Goal: Task Accomplishment & Management: Use online tool/utility

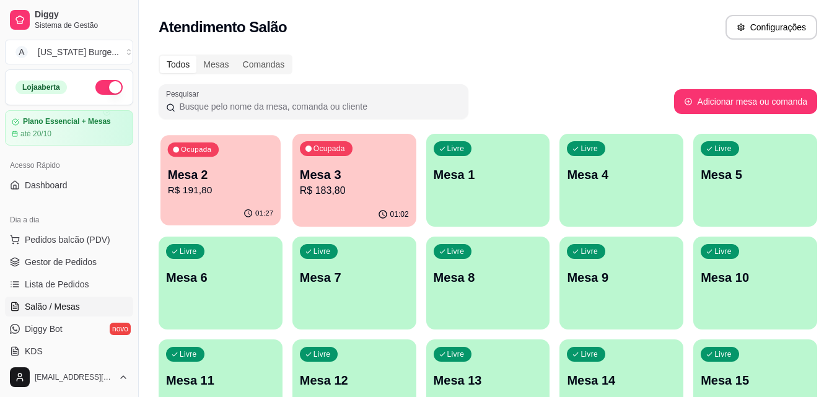
click at [218, 206] on div "01:27" at bounding box center [221, 214] width 120 height 24
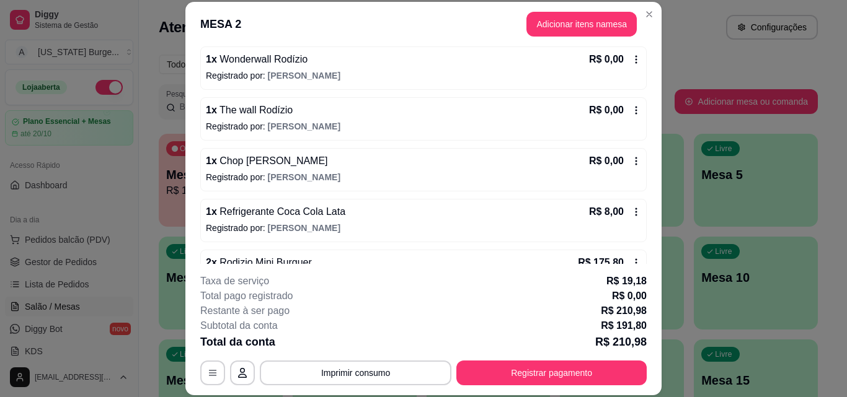
scroll to position [264, 0]
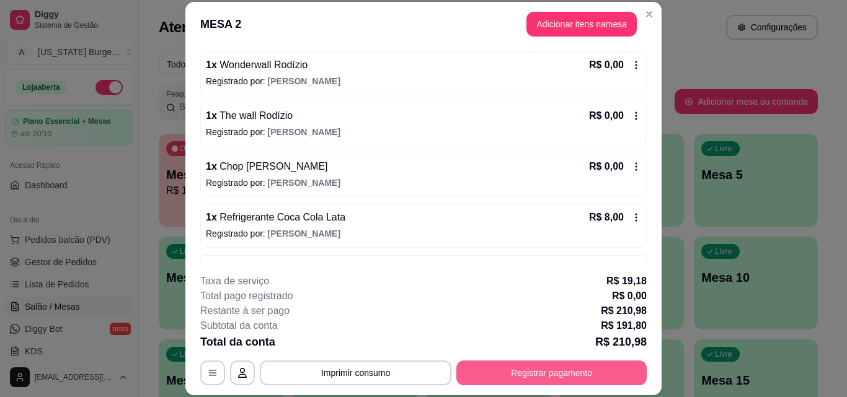
click at [507, 382] on button "Registrar pagamento" at bounding box center [551, 373] width 190 height 25
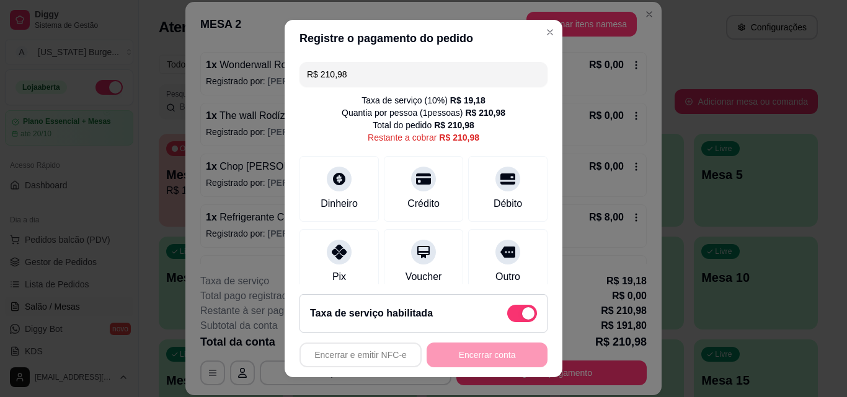
click at [507, 316] on span at bounding box center [522, 313] width 30 height 17
click at [506, 316] on input "checkbox" at bounding box center [510, 320] width 8 height 8
checkbox input "true"
type input "R$ 191,80"
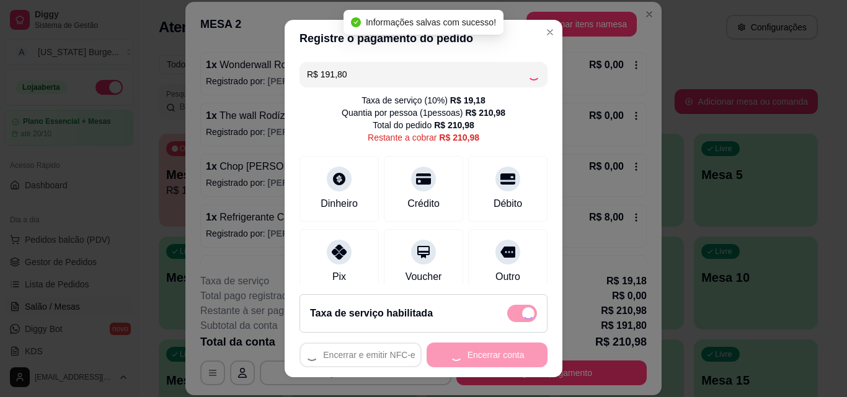
checkbox input "false"
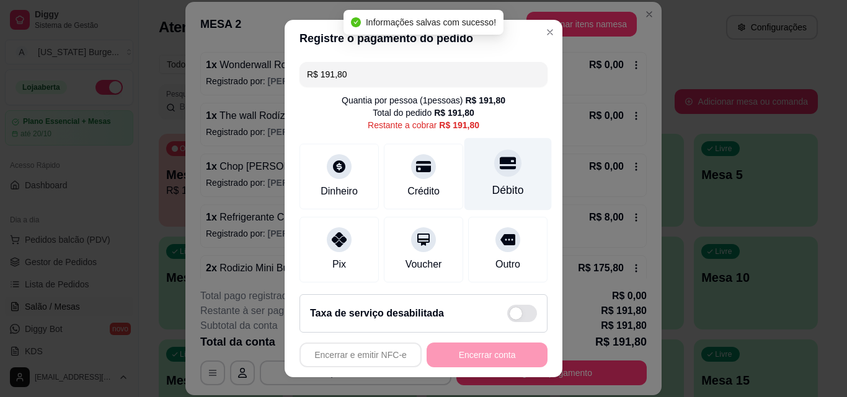
click at [480, 181] on div "Débito" at bounding box center [507, 174] width 87 height 73
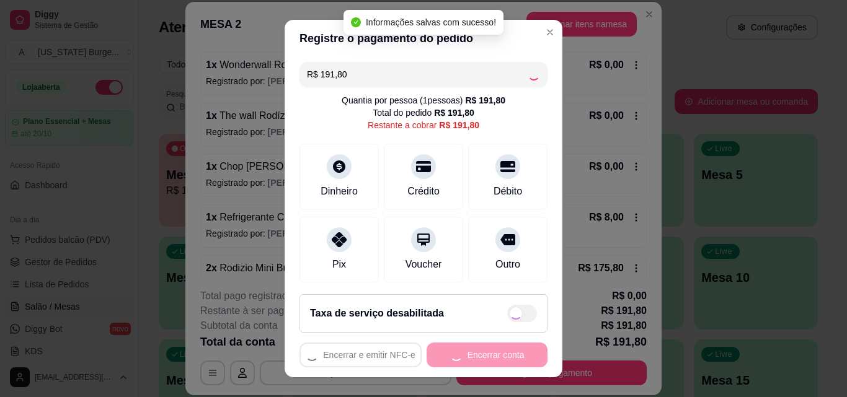
click at [458, 356] on div "Encerrar e emitir NFC-e Encerrar conta" at bounding box center [423, 355] width 248 height 25
type input "R$ 0,00"
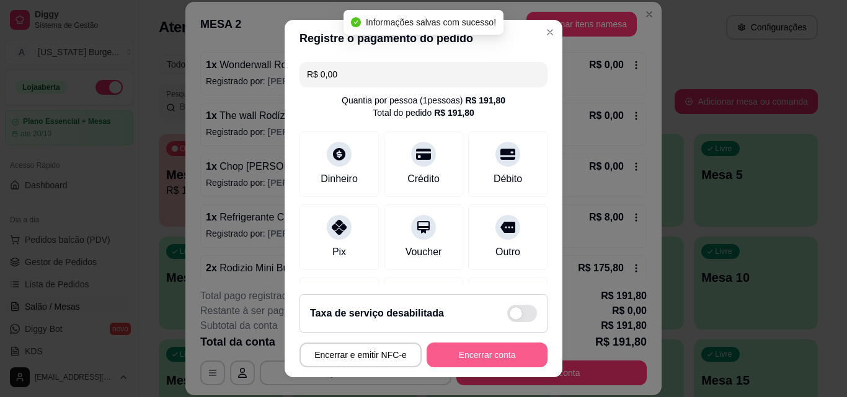
click at [458, 356] on button "Encerrar conta" at bounding box center [486, 355] width 121 height 25
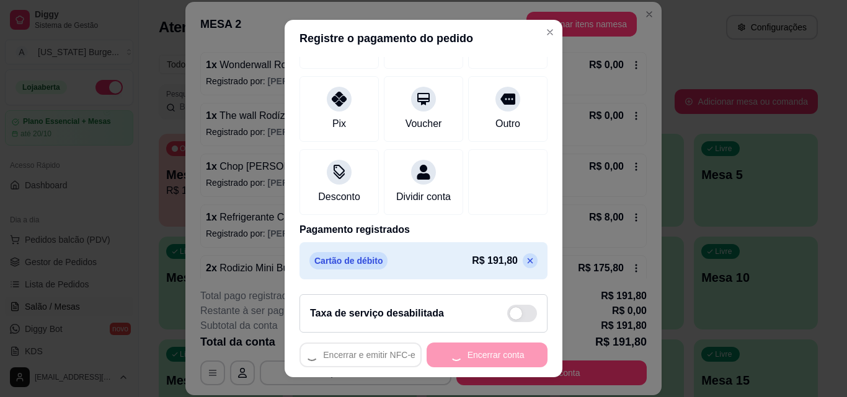
scroll to position [0, 0]
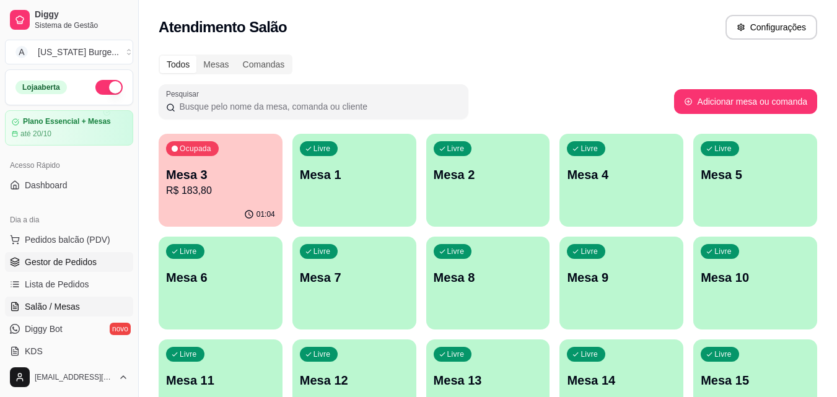
click at [60, 264] on span "Gestor de Pedidos" at bounding box center [61, 262] width 72 height 12
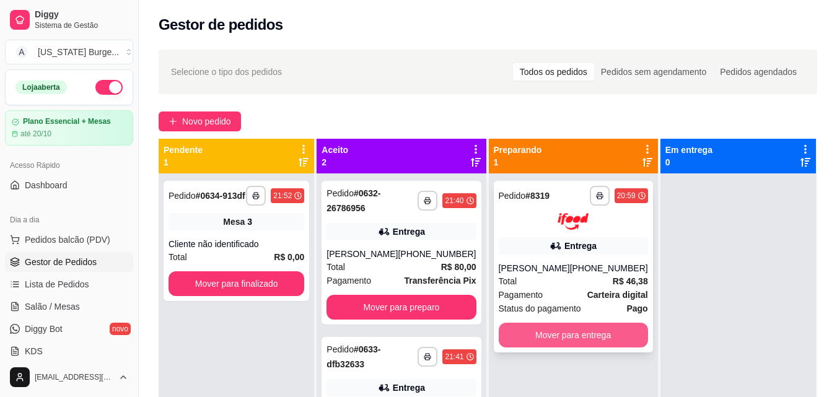
click at [539, 343] on button "Mover para entrega" at bounding box center [573, 335] width 149 height 25
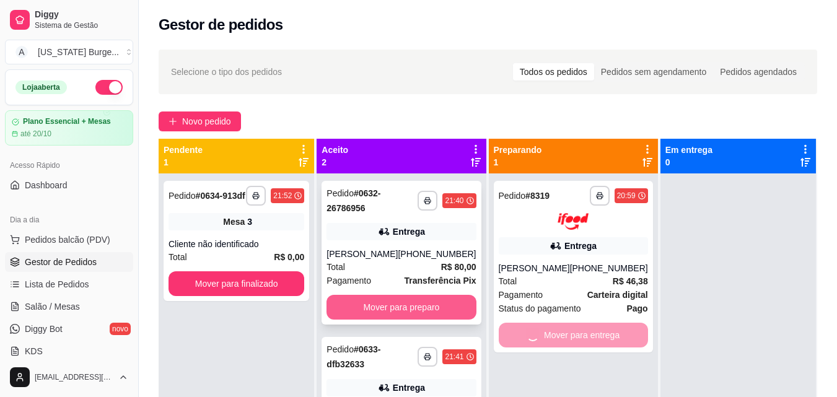
click at [436, 310] on button "Mover para preparo" at bounding box center [401, 307] width 149 height 25
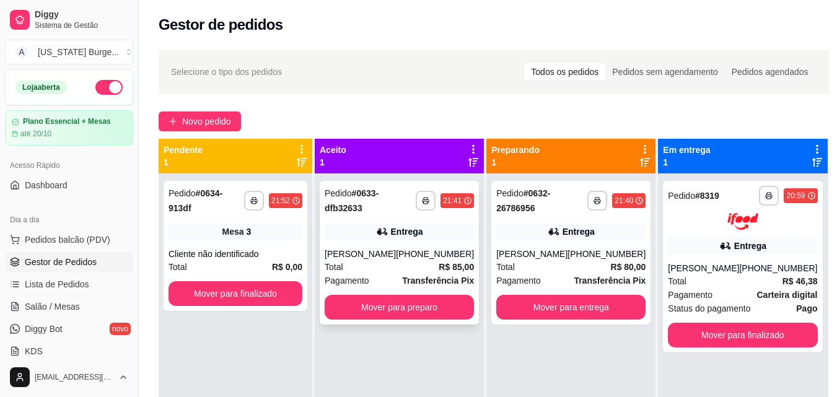
click at [428, 240] on div "Entrega" at bounding box center [399, 231] width 149 height 17
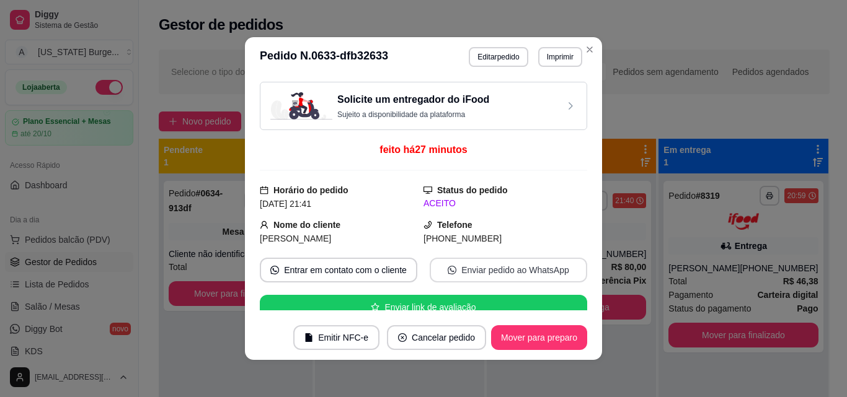
click at [457, 267] on button "Enviar pedido ao WhatsApp" at bounding box center [508, 270] width 157 height 25
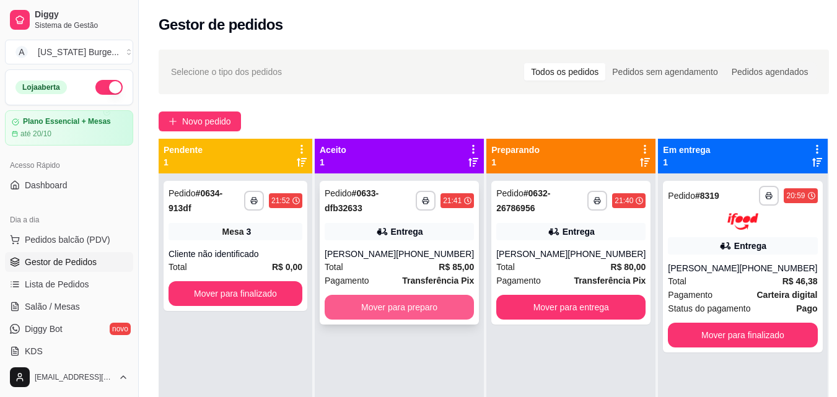
click at [422, 320] on button "Mover para preparo" at bounding box center [399, 307] width 149 height 25
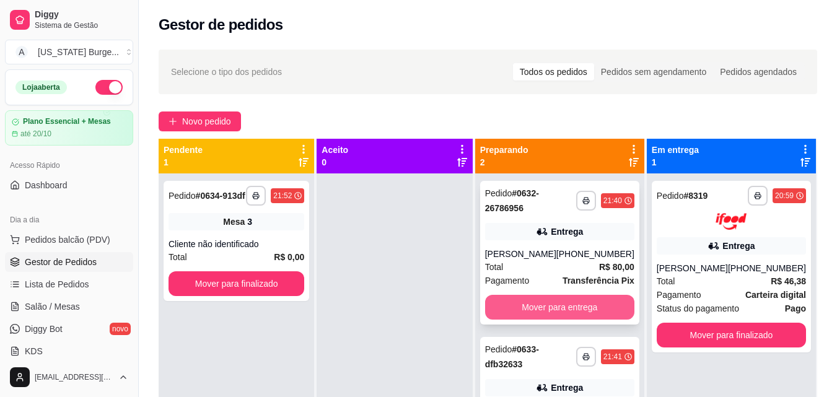
click at [532, 307] on button "Mover para entrega" at bounding box center [559, 307] width 149 height 25
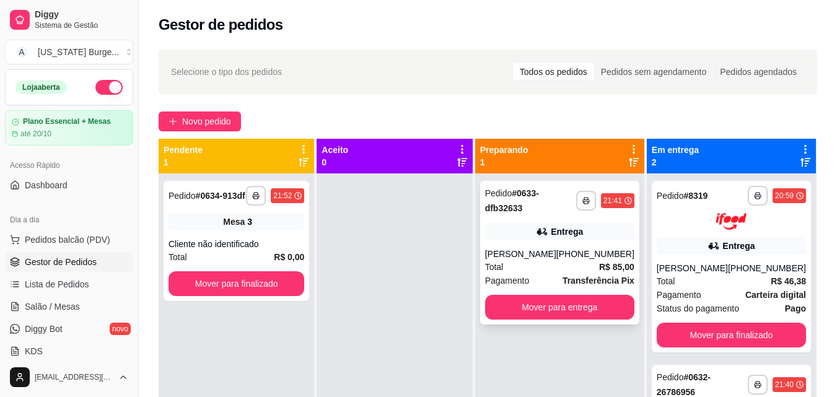
click at [531, 260] on div "[PERSON_NAME]" at bounding box center [520, 254] width 71 height 12
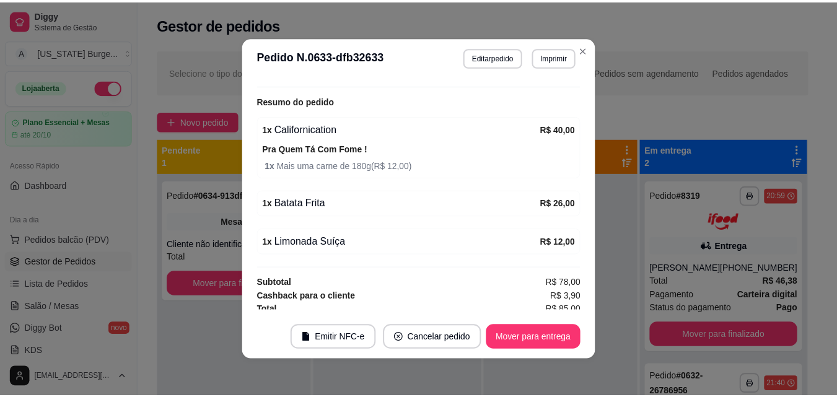
scroll to position [451, 0]
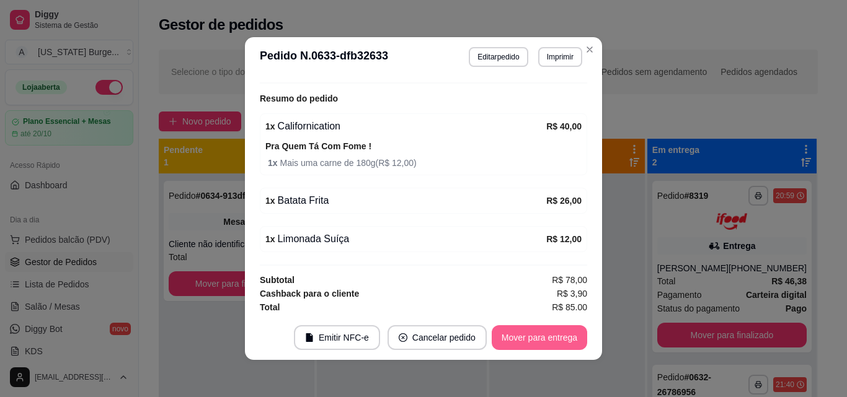
click at [549, 328] on button "Mover para entrega" at bounding box center [539, 337] width 95 height 25
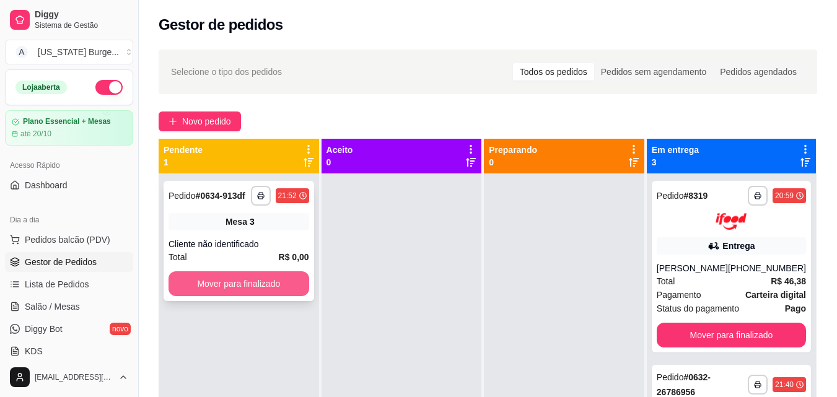
click at [255, 278] on button "Mover para finalizado" at bounding box center [239, 283] width 141 height 25
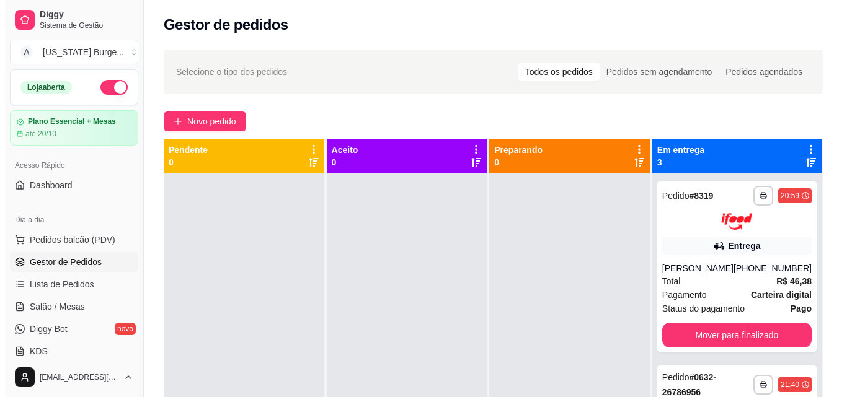
scroll to position [46, 0]
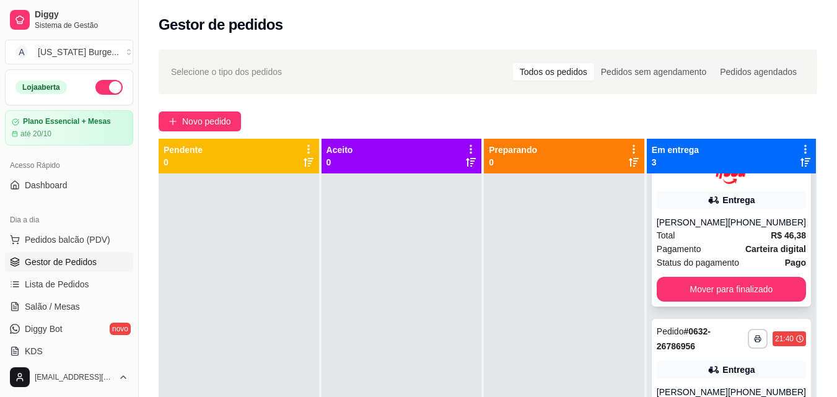
click at [720, 256] on div "Pagamento Carteira digital" at bounding box center [731, 249] width 149 height 14
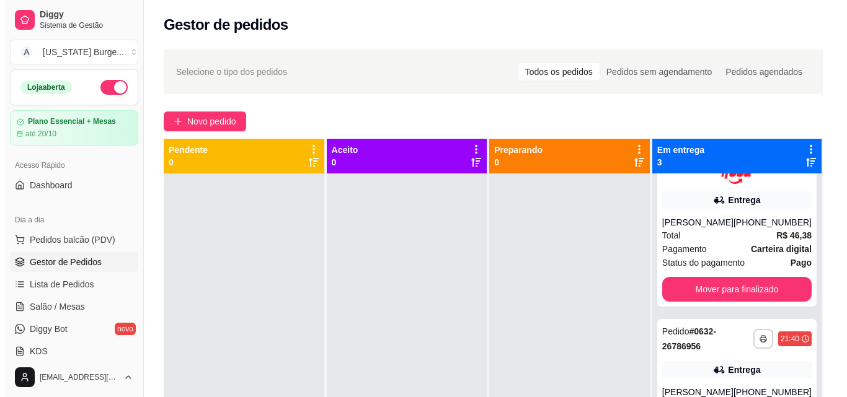
scroll to position [136, 0]
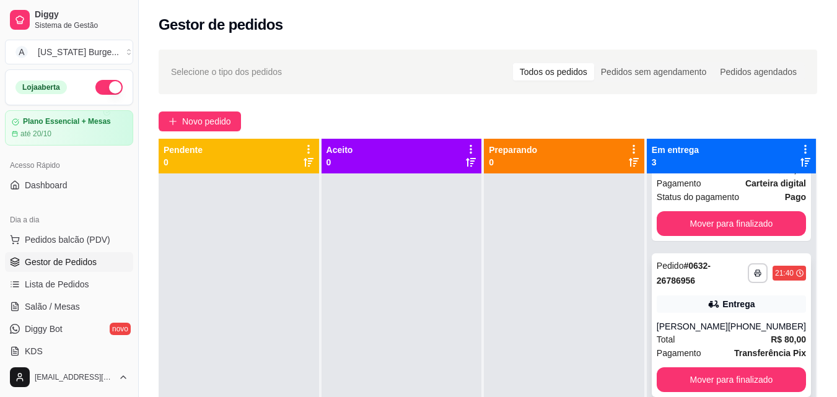
click at [673, 333] on span "Total" at bounding box center [666, 340] width 19 height 14
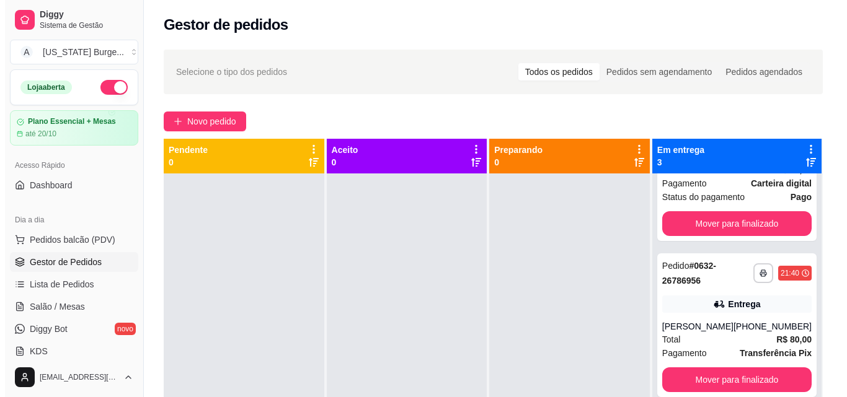
scroll to position [0, 0]
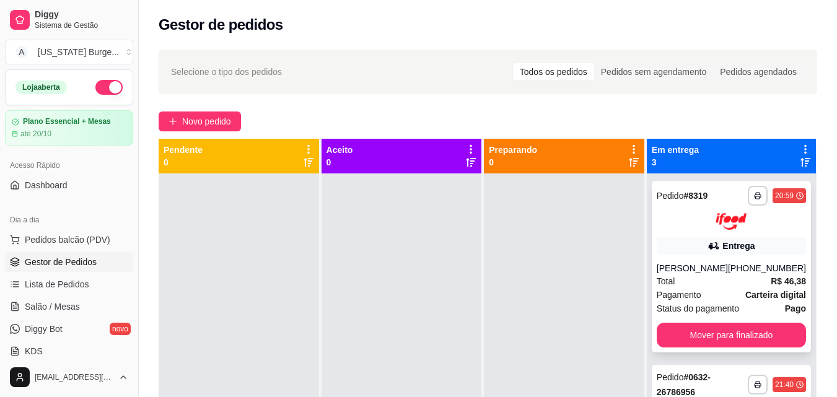
click at [748, 269] on div "[PHONE_NUMBER]" at bounding box center [767, 268] width 78 height 12
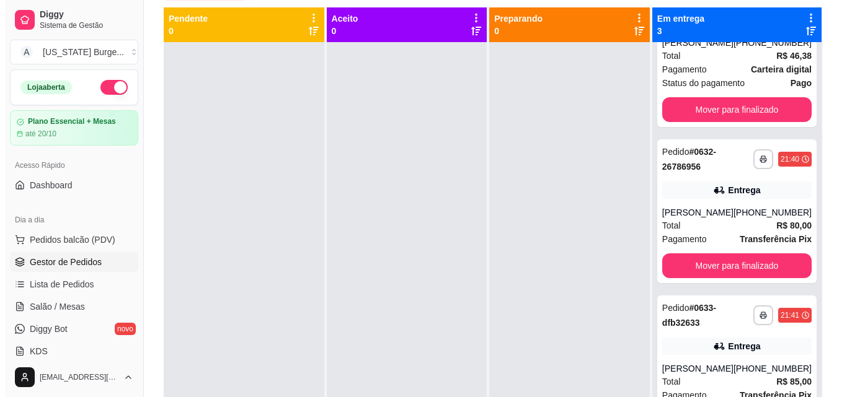
scroll to position [104, 0]
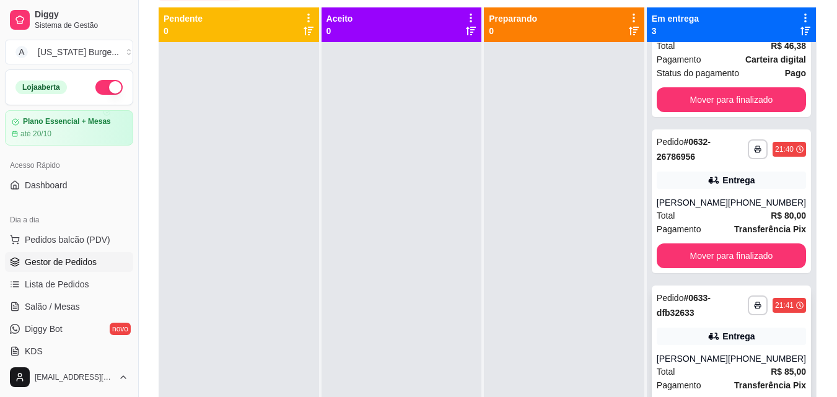
click at [656, 369] on div "**********" at bounding box center [731, 358] width 159 height 144
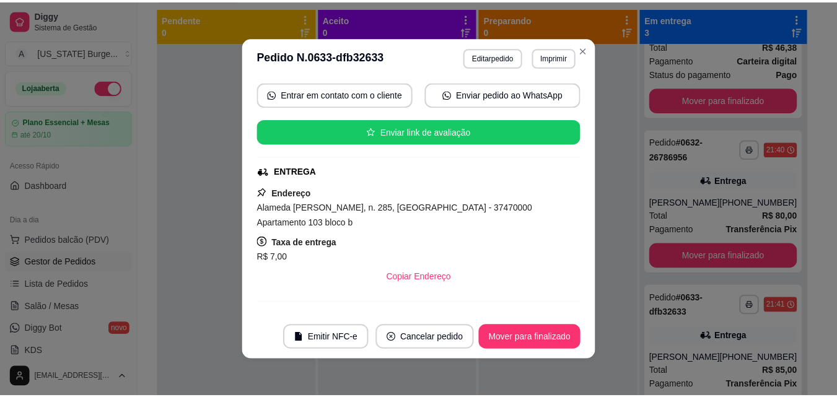
scroll to position [196, 0]
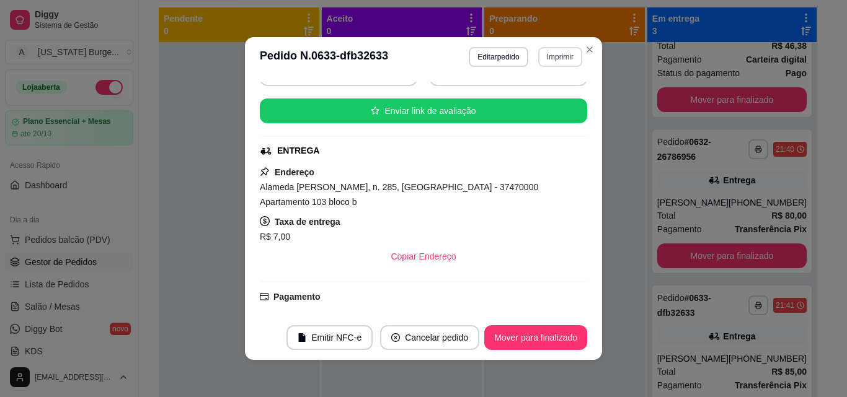
click at [554, 53] on button "Imprimir" at bounding box center [560, 57] width 44 height 20
click at [519, 103] on button "Epson" at bounding box center [533, 100] width 90 height 20
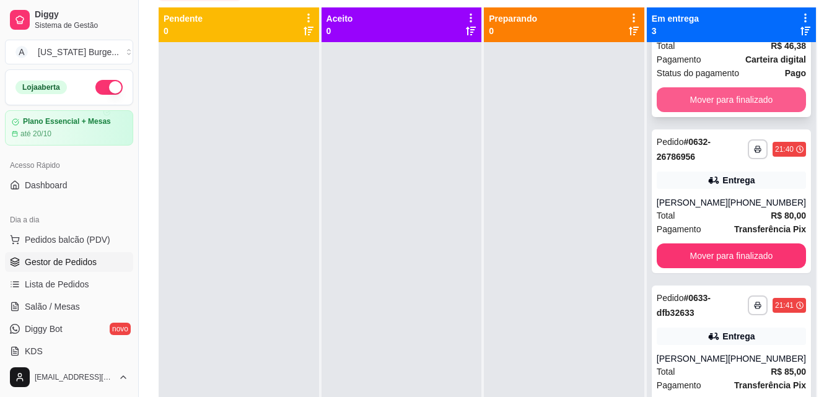
click at [710, 105] on button "Mover para finalizado" at bounding box center [731, 99] width 149 height 25
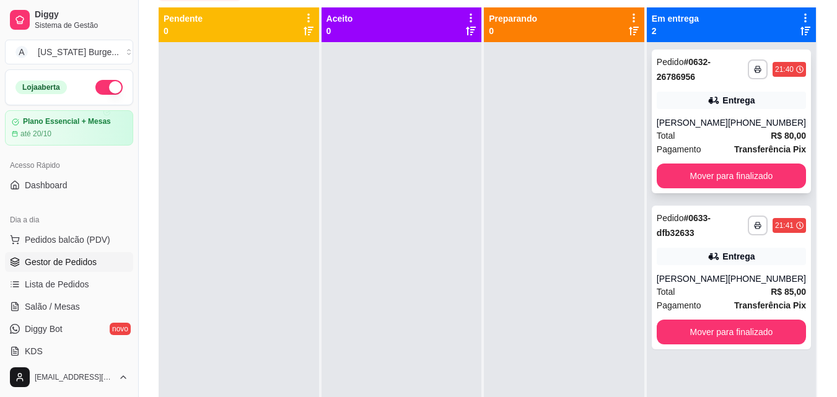
scroll to position [0, 0]
click at [710, 168] on button "Mover para finalizado" at bounding box center [731, 176] width 145 height 24
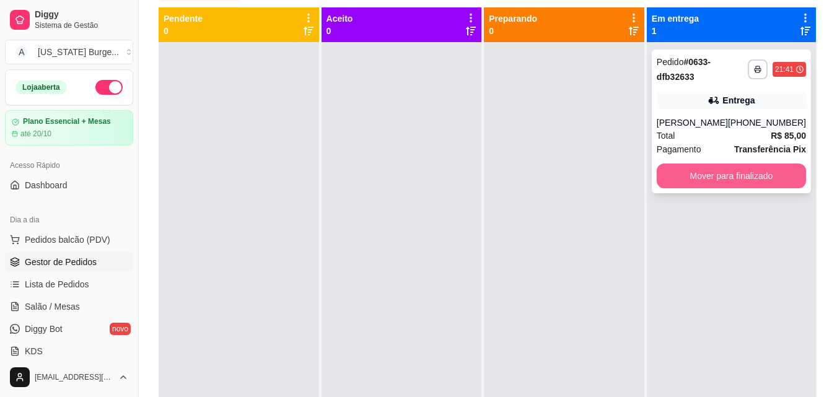
click at [713, 184] on button "Mover para finalizado" at bounding box center [731, 176] width 149 height 25
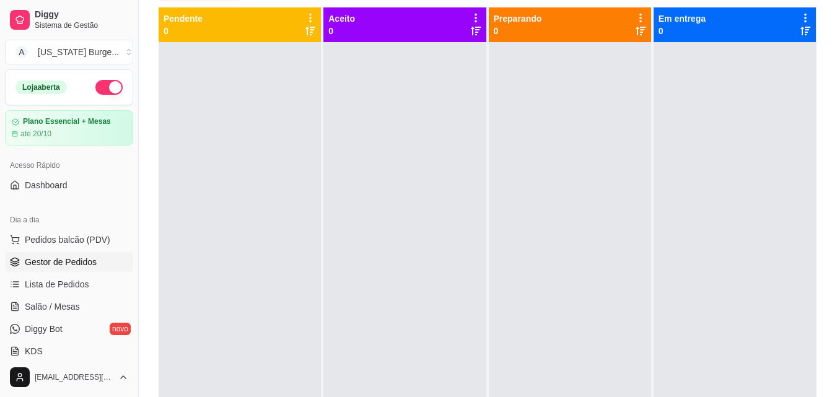
click at [104, 88] on button "button" at bounding box center [108, 87] width 27 height 15
